Goal: Check status: Check status

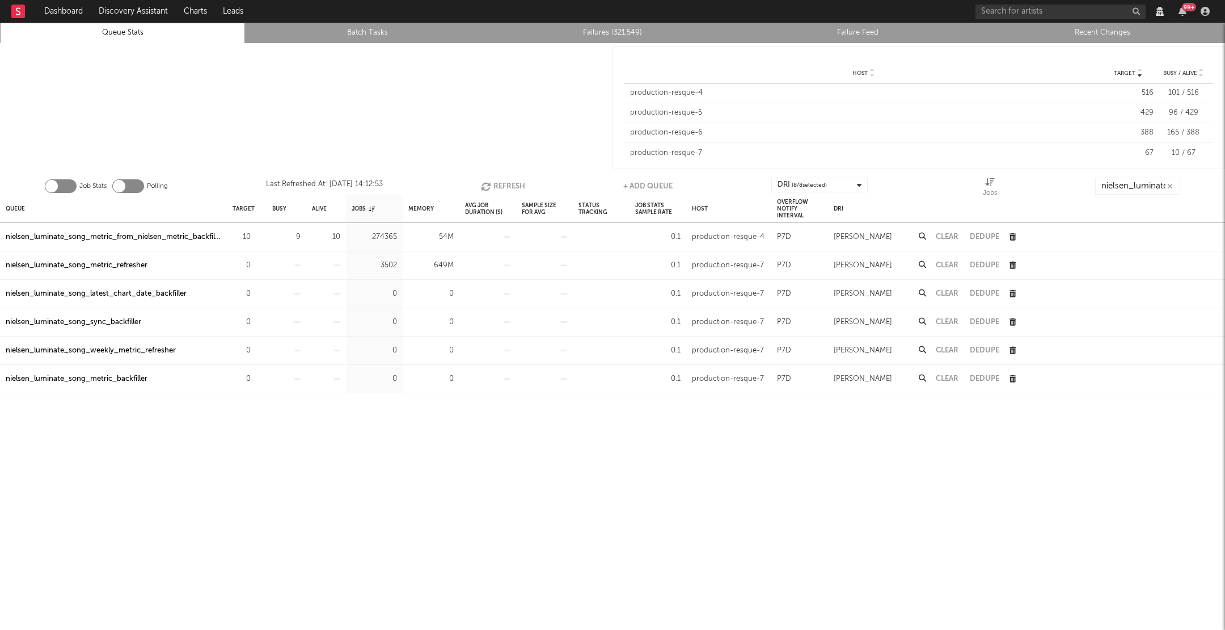
click at [504, 182] on button "Refresh" at bounding box center [503, 186] width 44 height 17
click at [504, 182] on button "Refresh" at bounding box center [504, 186] width 44 height 17
click at [480, 181] on div "Job Stats Polling Last Refreshed At: [DATE] 14:43:56 Refresh + Add Queue DRI ( …" at bounding box center [612, 183] width 1225 height 23
click at [491, 181] on icon "button" at bounding box center [488, 186] width 12 height 10
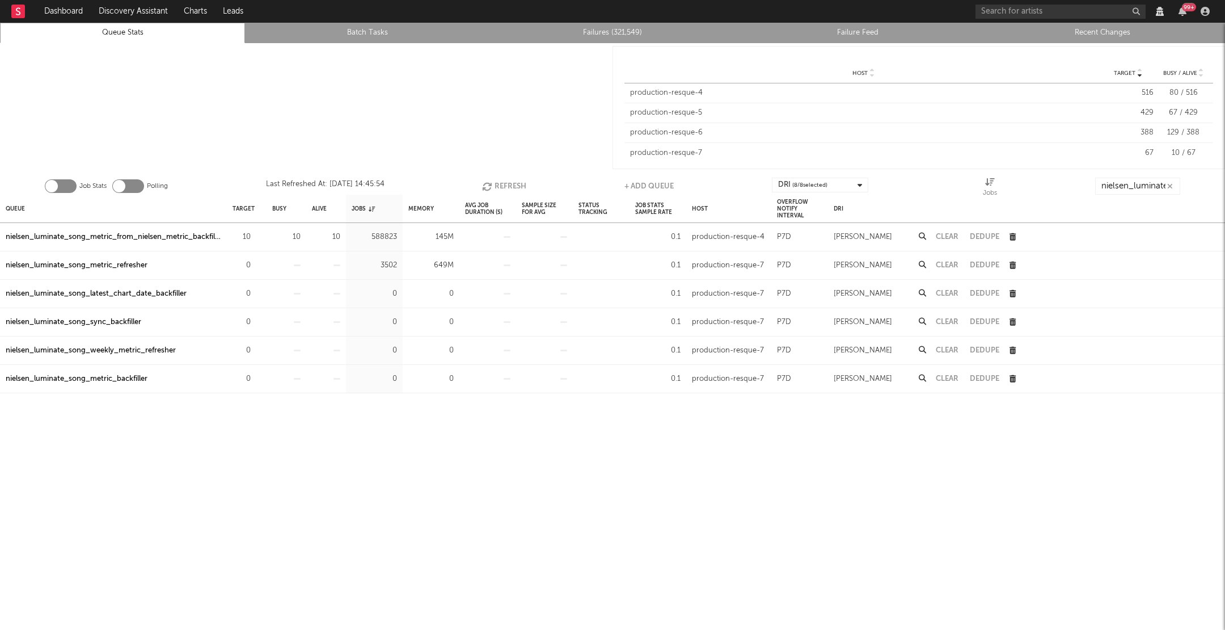
click at [491, 181] on icon "button" at bounding box center [488, 186] width 12 height 10
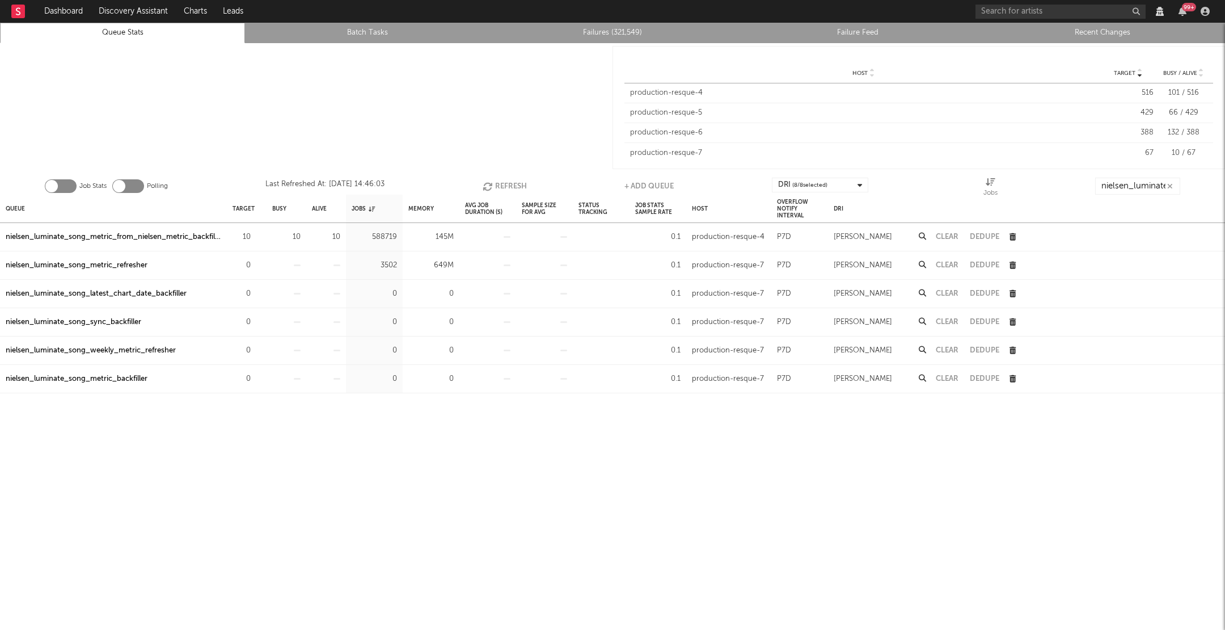
click at [491, 181] on icon "button" at bounding box center [489, 186] width 12 height 10
click at [525, 188] on button "Refresh" at bounding box center [505, 186] width 44 height 17
click at [518, 185] on button "Refresh" at bounding box center [505, 186] width 44 height 17
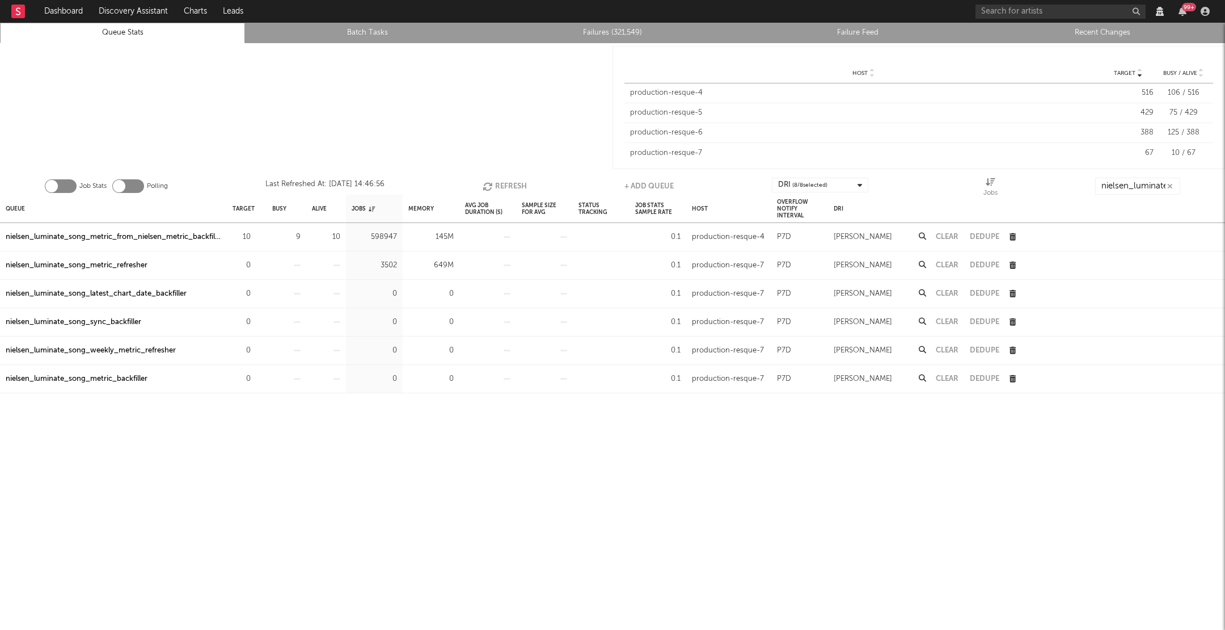
click at [518, 185] on button "Refresh" at bounding box center [505, 186] width 44 height 17
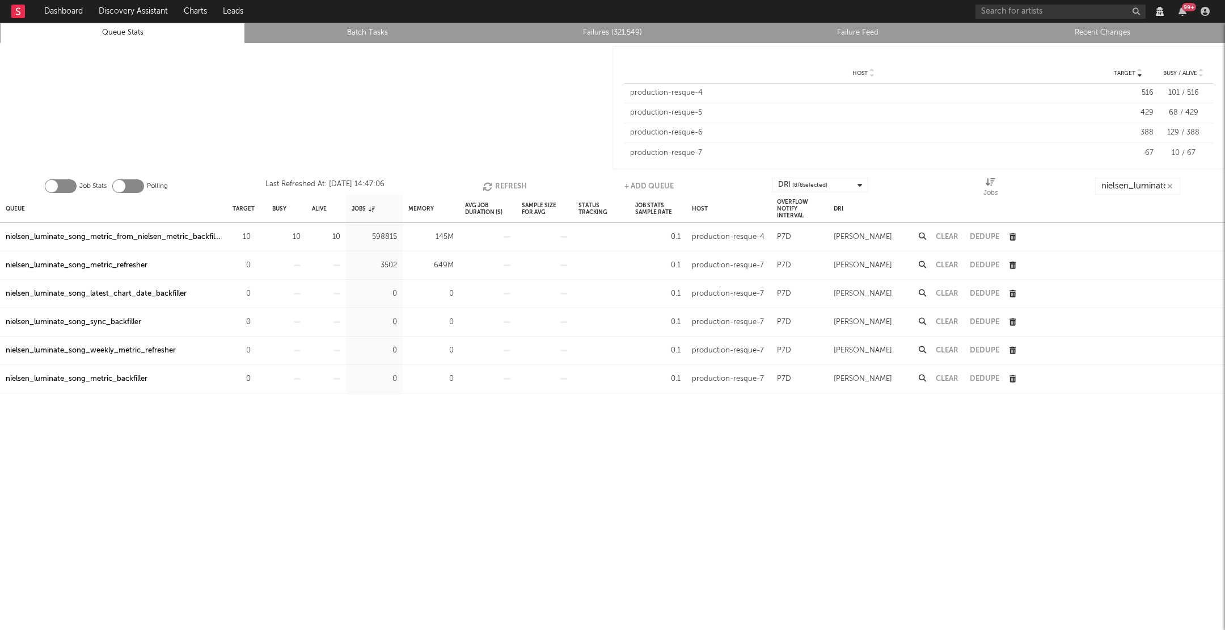
click at [518, 185] on button "Refresh" at bounding box center [505, 186] width 44 height 17
click at [518, 185] on button "Refresh" at bounding box center [504, 186] width 44 height 17
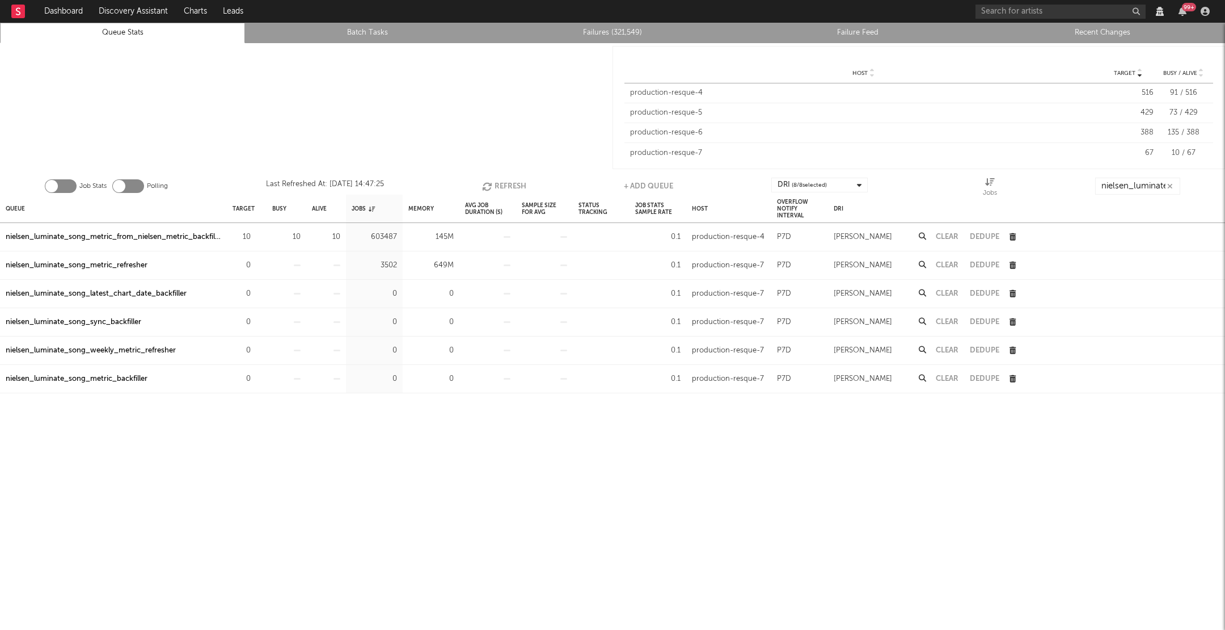
click at [518, 185] on button "Refresh" at bounding box center [504, 186] width 44 height 17
